Goal: Book appointment/travel/reservation

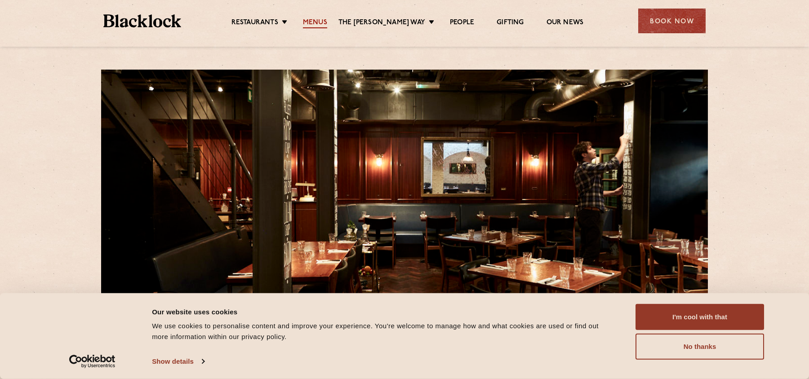
click at [319, 21] on link "Menus" at bounding box center [315, 23] width 24 height 10
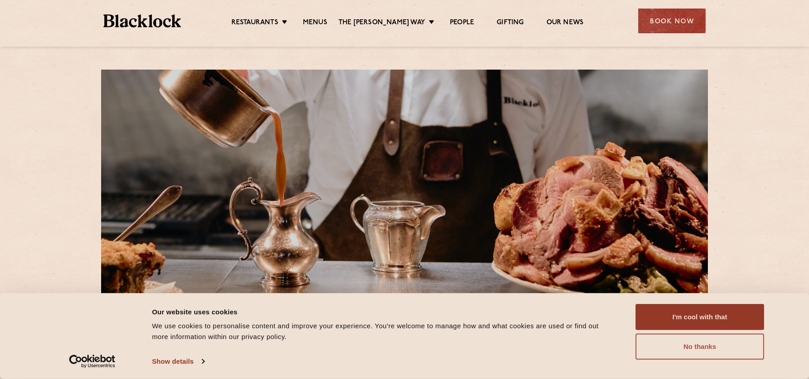
click at [662, 347] on button "No thanks" at bounding box center [699, 347] width 129 height 26
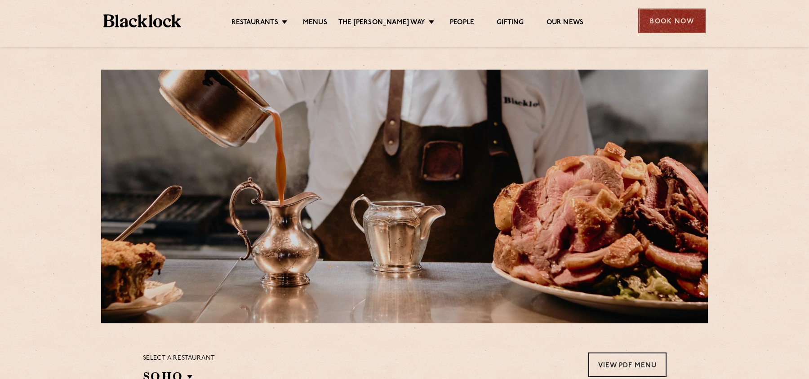
click at [650, 20] on div "Book Now" at bounding box center [671, 21] width 67 height 25
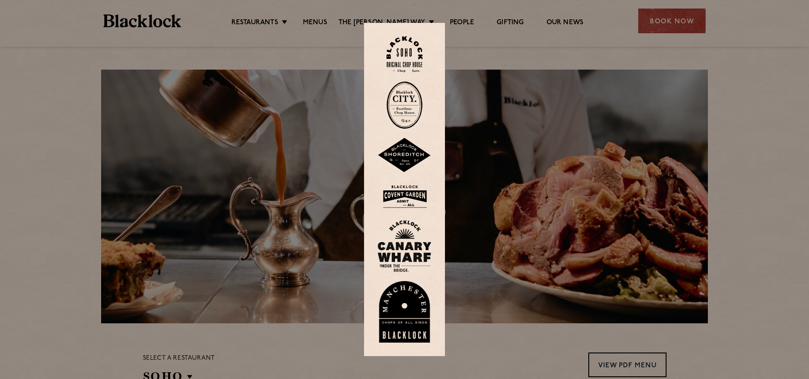
click at [408, 53] on img at bounding box center [404, 54] width 36 height 36
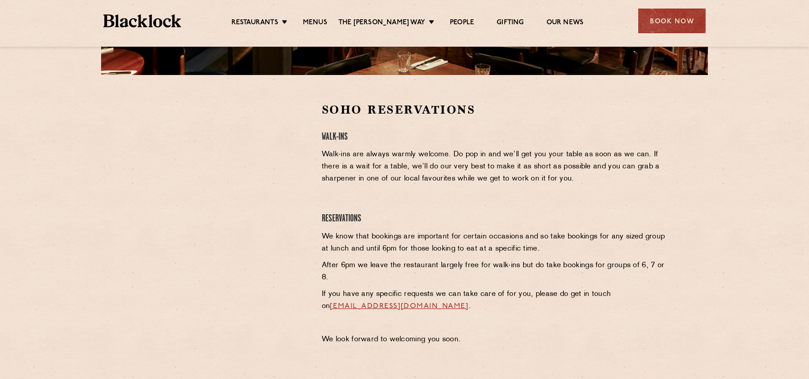
scroll to position [248, 0]
